Goal: Check status: Check status

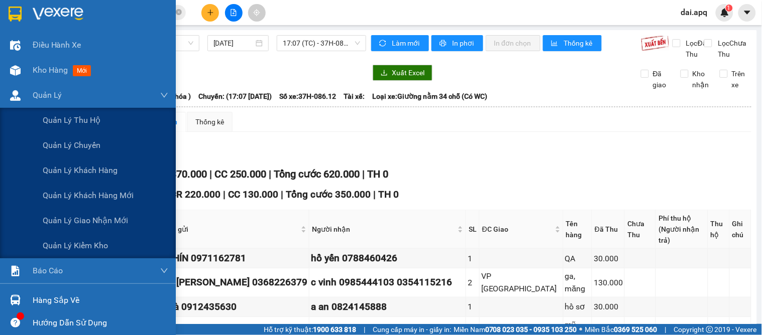
scroll to position [640, 0]
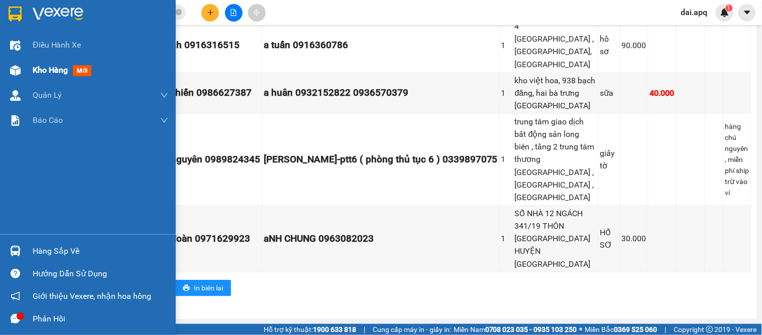
click at [44, 70] on span "Kho hàng" at bounding box center [50, 70] width 35 height 10
click at [46, 70] on span "Kho hàng" at bounding box center [50, 70] width 35 height 10
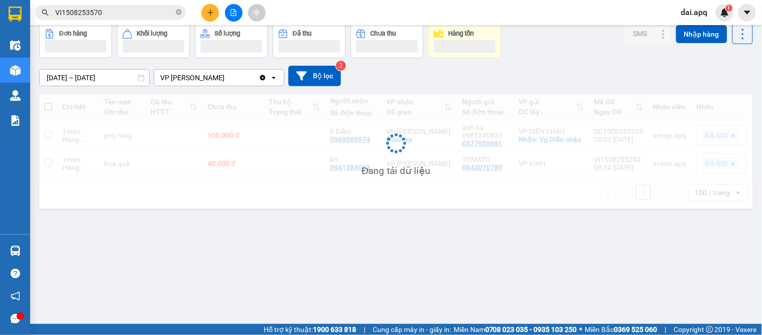
scroll to position [46, 0]
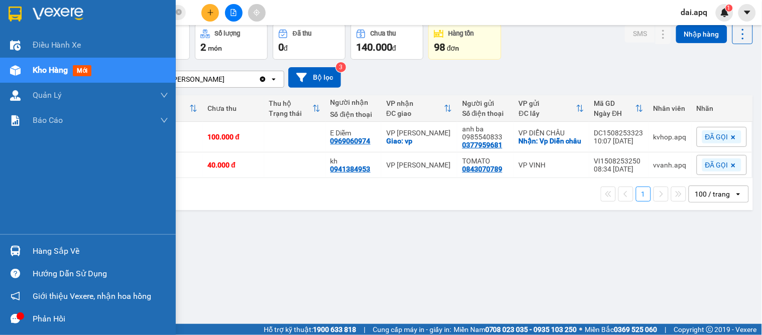
click at [63, 250] on div "Hàng sắp về" at bounding box center [101, 251] width 136 height 15
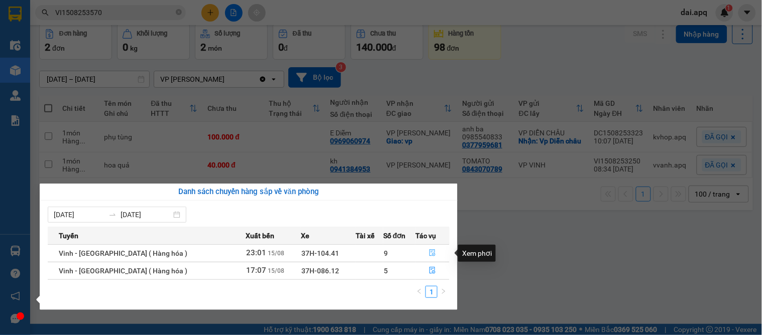
click at [429, 252] on icon "file-done" at bounding box center [432, 253] width 7 height 7
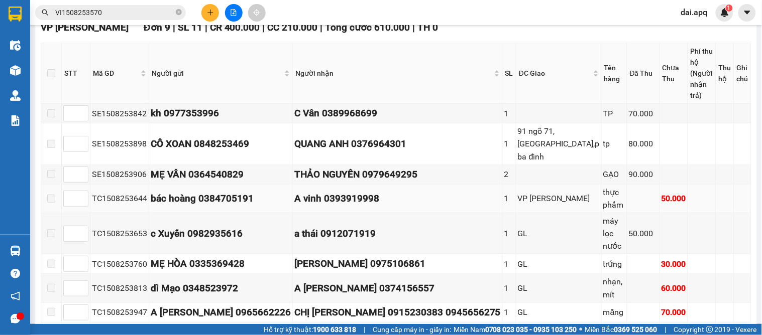
scroll to position [56, 0]
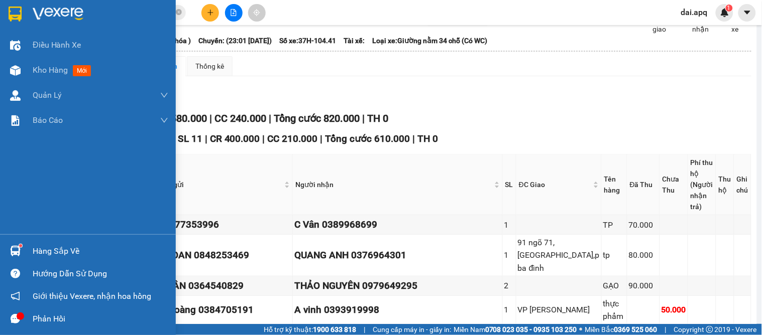
drag, startPoint x: 27, startPoint y: 250, endPoint x: 68, endPoint y: 257, distance: 42.3
click at [29, 250] on div "Hàng sắp về" at bounding box center [88, 251] width 176 height 23
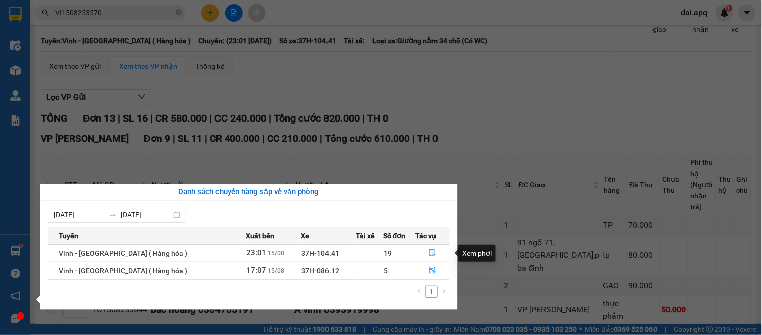
click at [429, 253] on icon "file-done" at bounding box center [432, 253] width 7 height 7
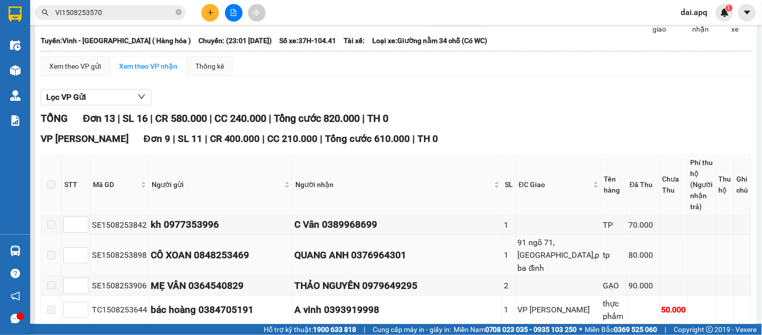
click at [94, 260] on td "SE1508253898" at bounding box center [119, 255] width 59 height 41
click at [28, 251] on div "Hàng sắp về" at bounding box center [15, 251] width 30 height 23
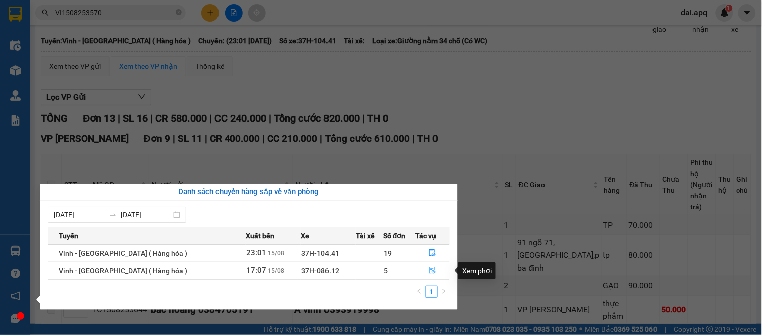
click at [429, 273] on icon "file-done" at bounding box center [432, 270] width 7 height 7
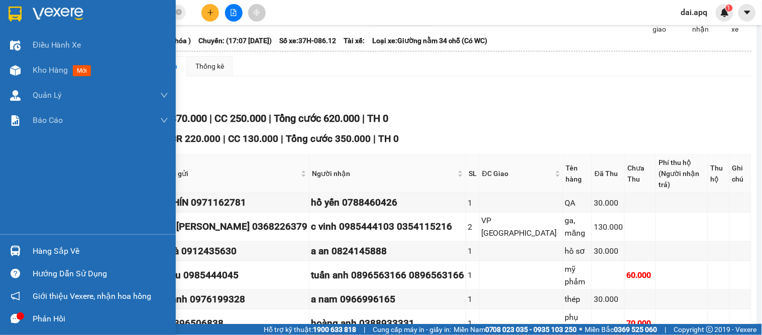
click at [24, 248] on div "Hàng sắp về" at bounding box center [88, 251] width 176 height 23
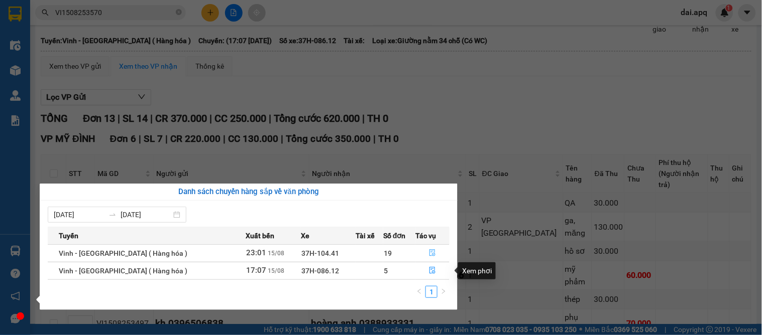
click at [429, 255] on icon "file-done" at bounding box center [432, 253] width 7 height 7
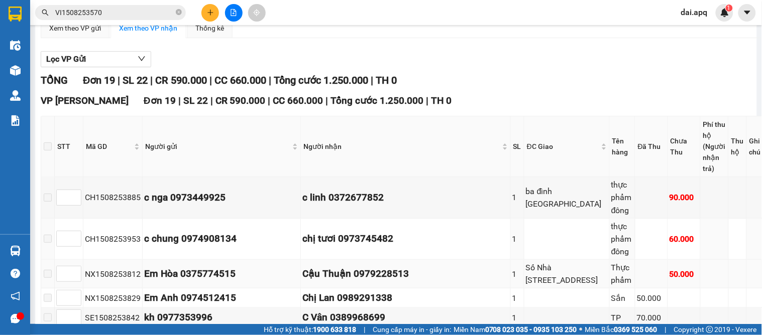
scroll to position [150, 0]
